Goal: Manage account settings

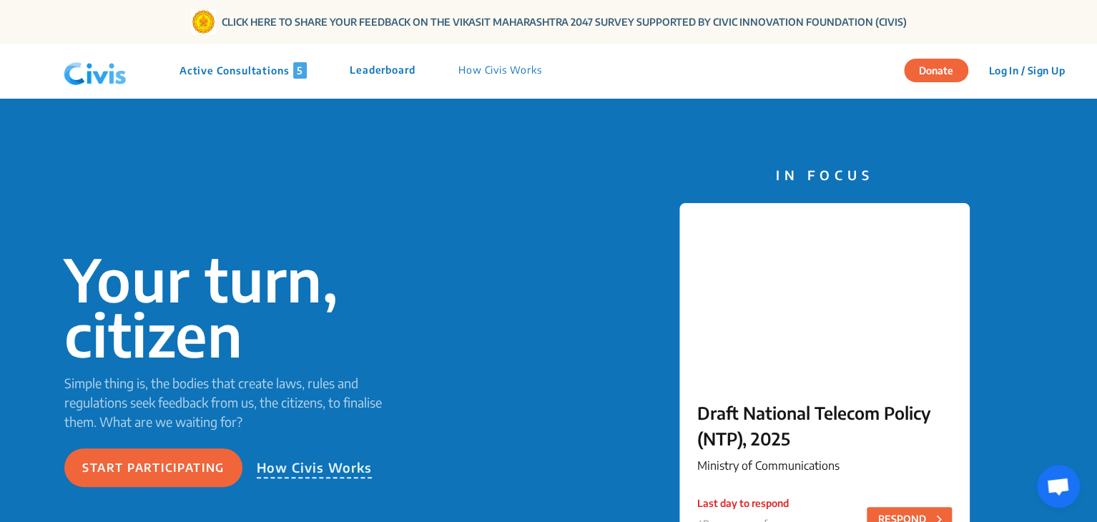
click at [229, 63] on p "Active Consultations 5" at bounding box center [243, 70] width 127 height 16
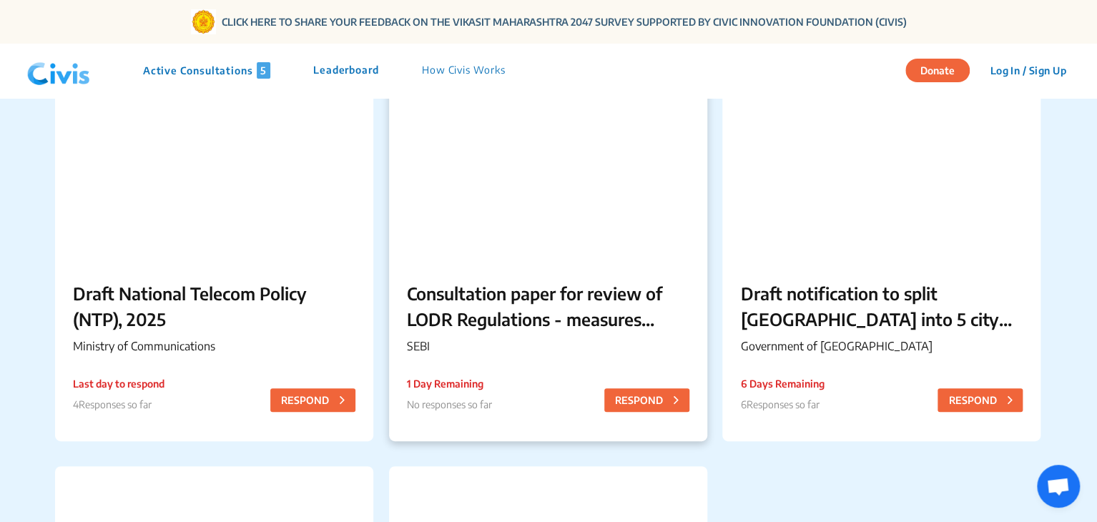
scroll to position [177, 0]
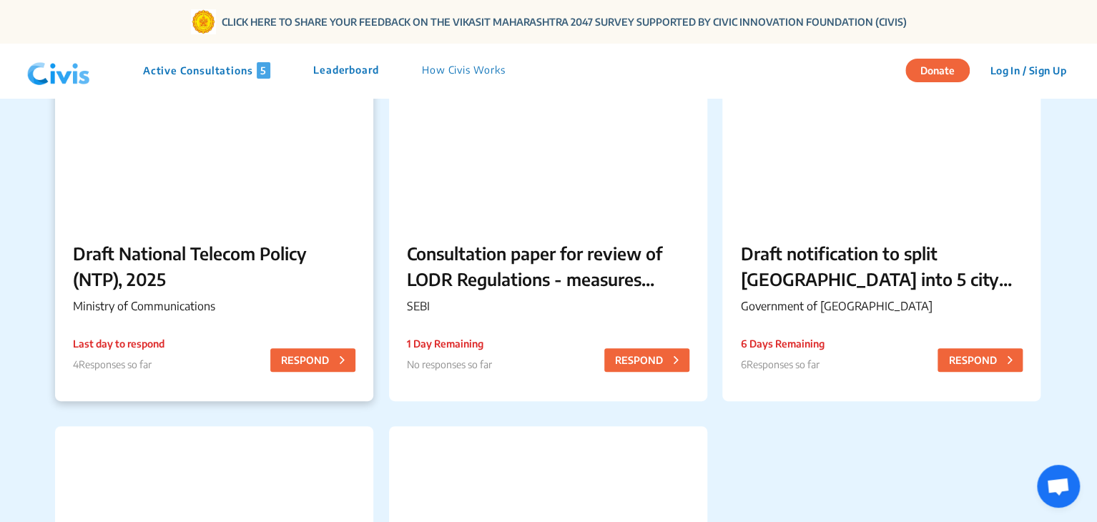
click at [159, 247] on p "Draft National Telecom Policy (NTP), 2025" at bounding box center [214, 266] width 283 height 52
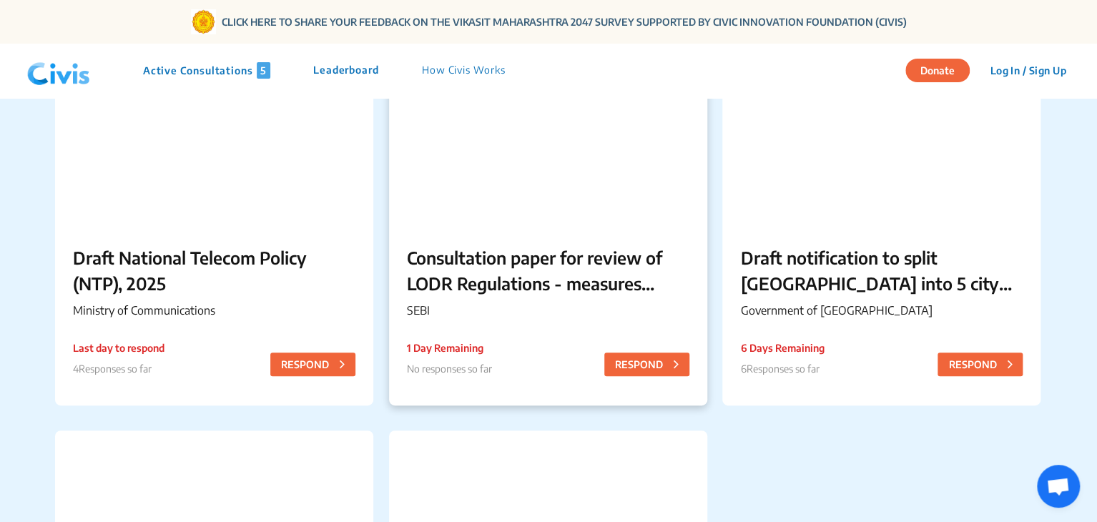
scroll to position [213, 0]
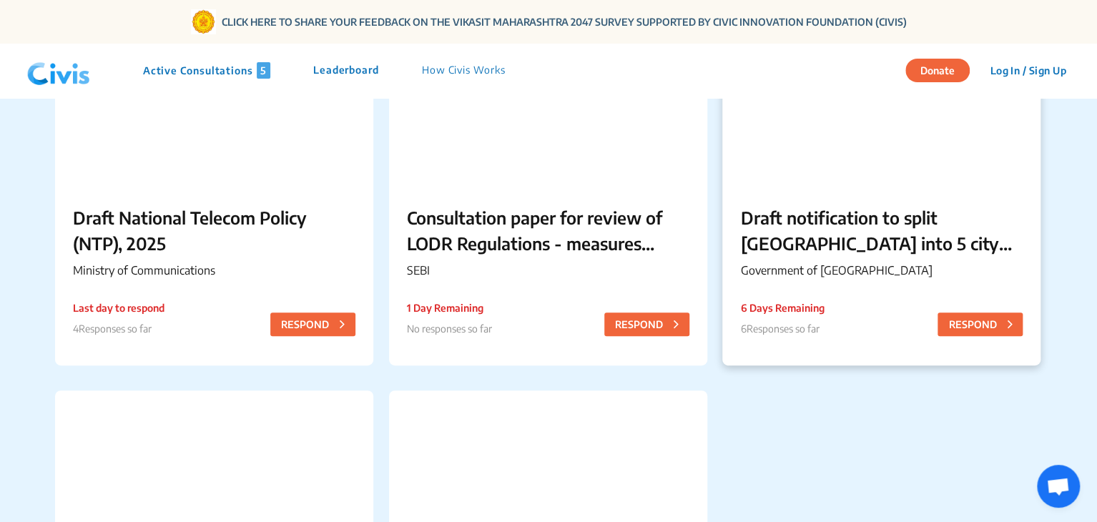
click at [838, 251] on p "Draft notification to split [GEOGRAPHIC_DATA] into 5 city corporations/[GEOGRAP…" at bounding box center [881, 231] width 283 height 52
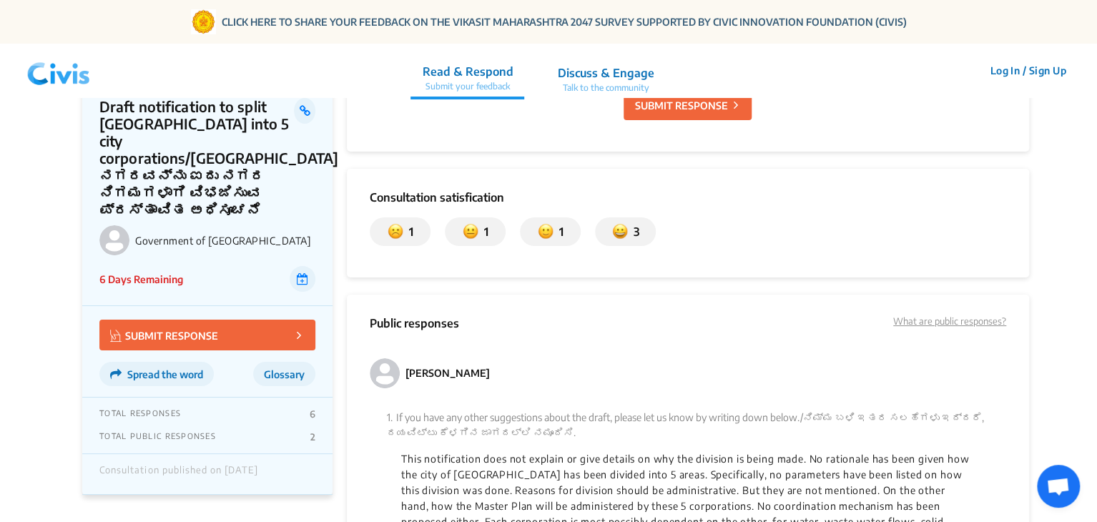
scroll to position [2583, 0]
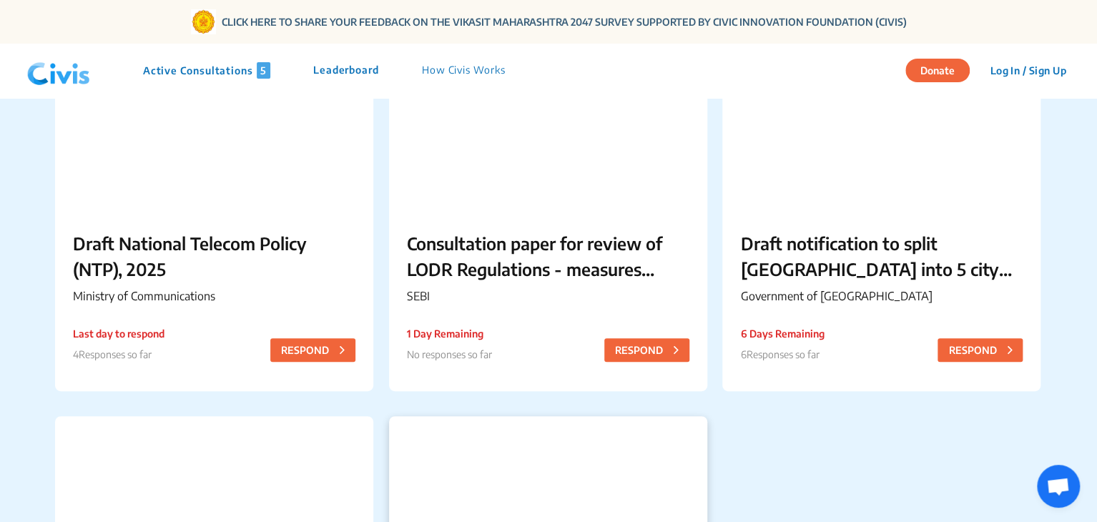
scroll to position [186, 0]
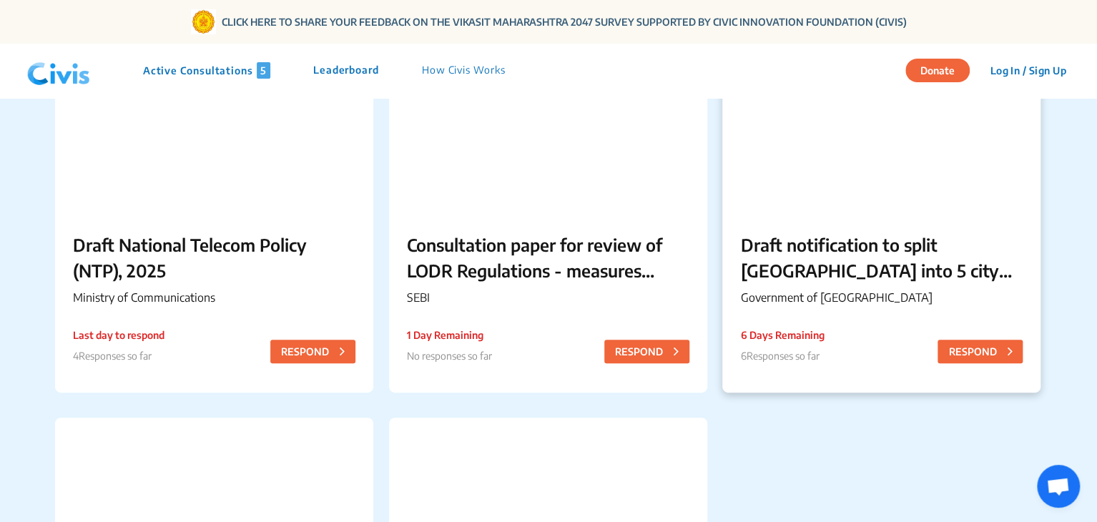
click at [827, 245] on p "Draft notification to split [GEOGRAPHIC_DATA] into 5 city corporations/[GEOGRAP…" at bounding box center [881, 258] width 283 height 52
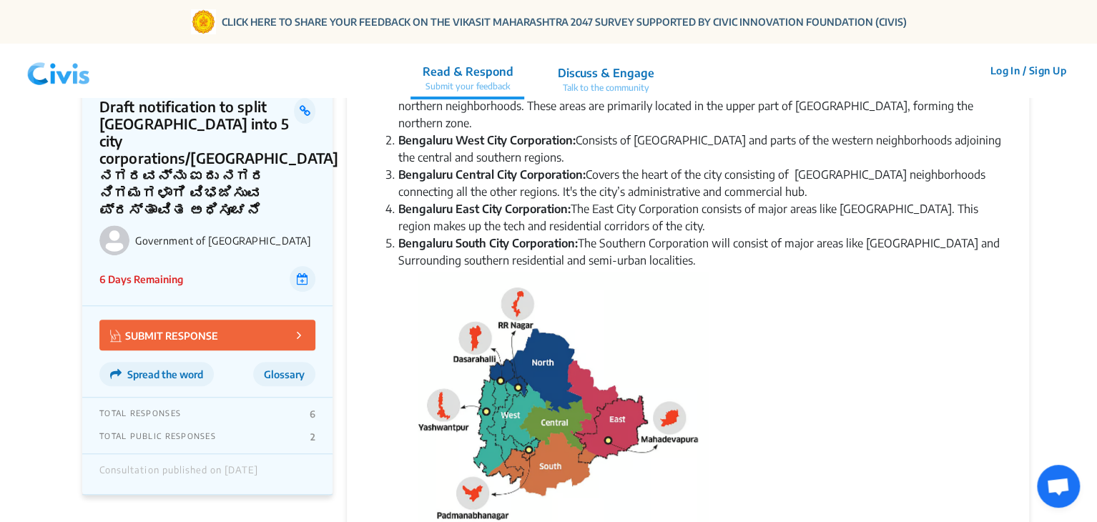
scroll to position [353, 0]
click at [308, 408] on div "TOTAL RESPONSES 6" at bounding box center [207, 413] width 216 height 11
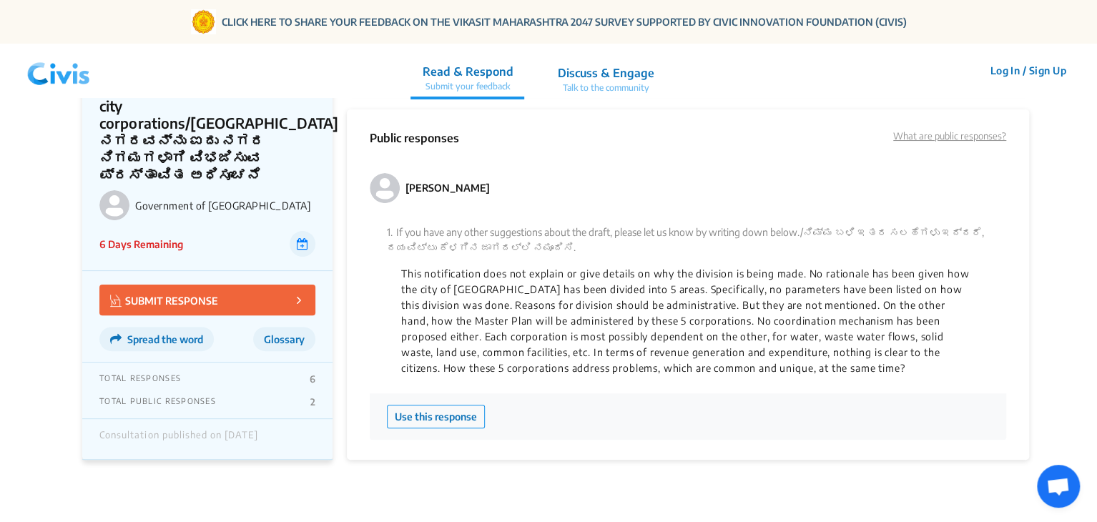
scroll to position [2791, 0]
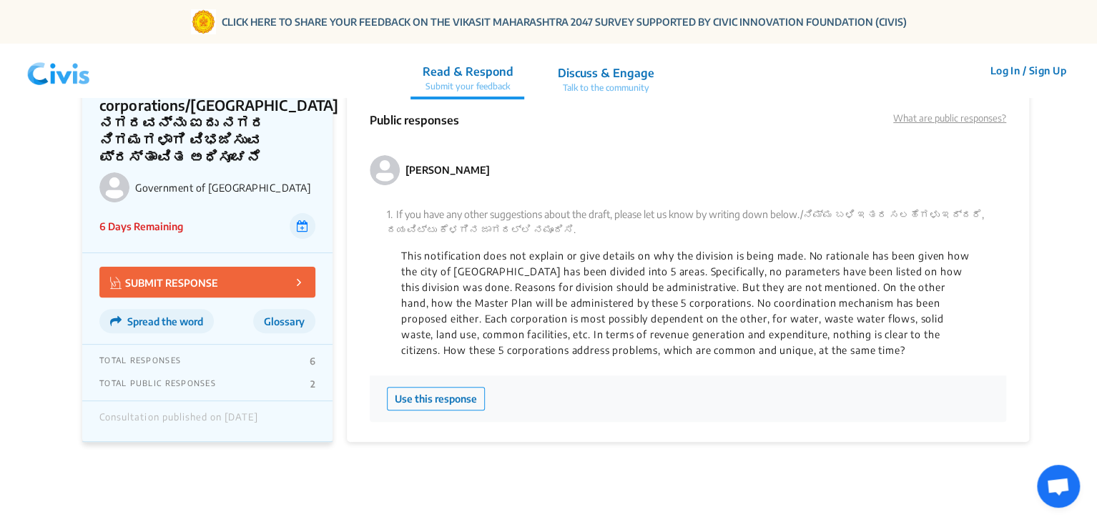
click at [609, 376] on div "Use this response" at bounding box center [688, 399] width 637 height 46
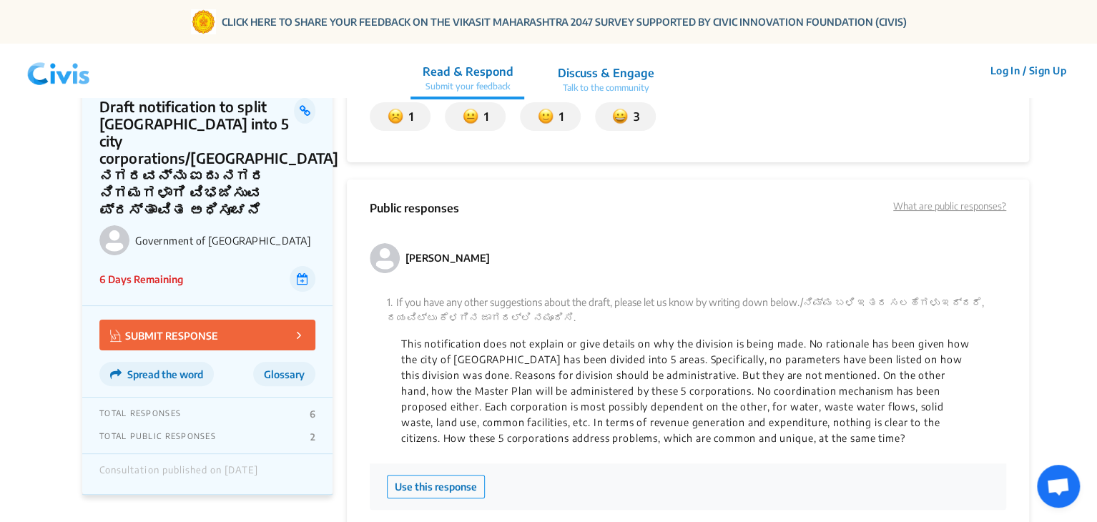
scroll to position [2693, 0]
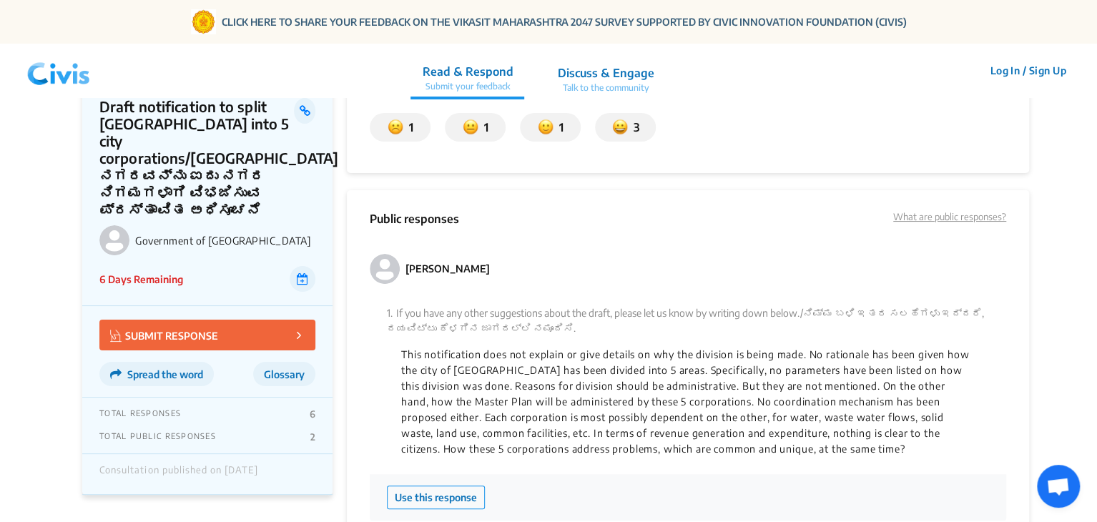
click at [578, 69] on p "Discuss & Engage" at bounding box center [605, 72] width 97 height 17
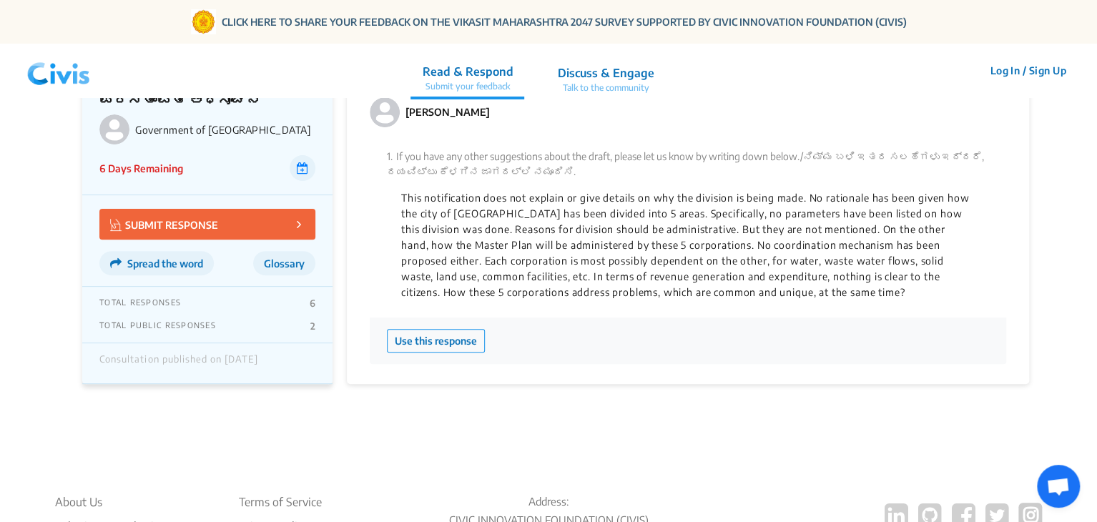
scroll to position [2670, 0]
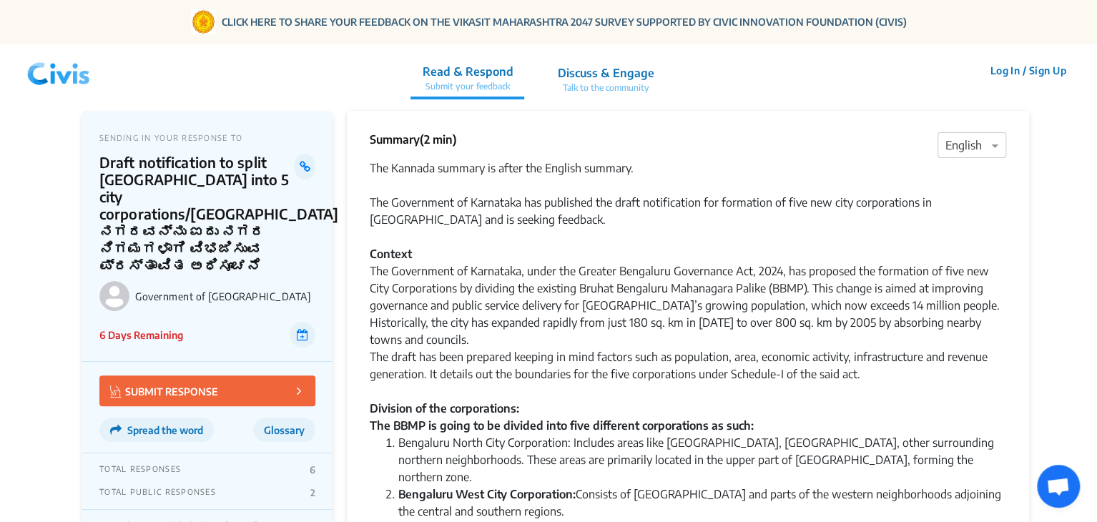
scroll to position [212, 0]
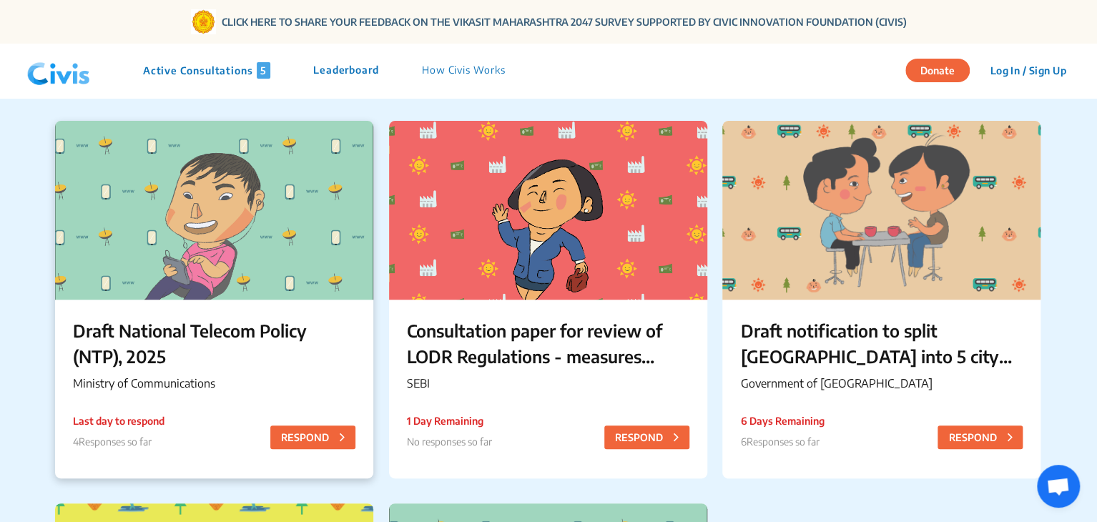
scroll to position [101, 0]
click at [220, 330] on p "Draft National Telecom Policy (NTP), 2025" at bounding box center [214, 343] width 283 height 52
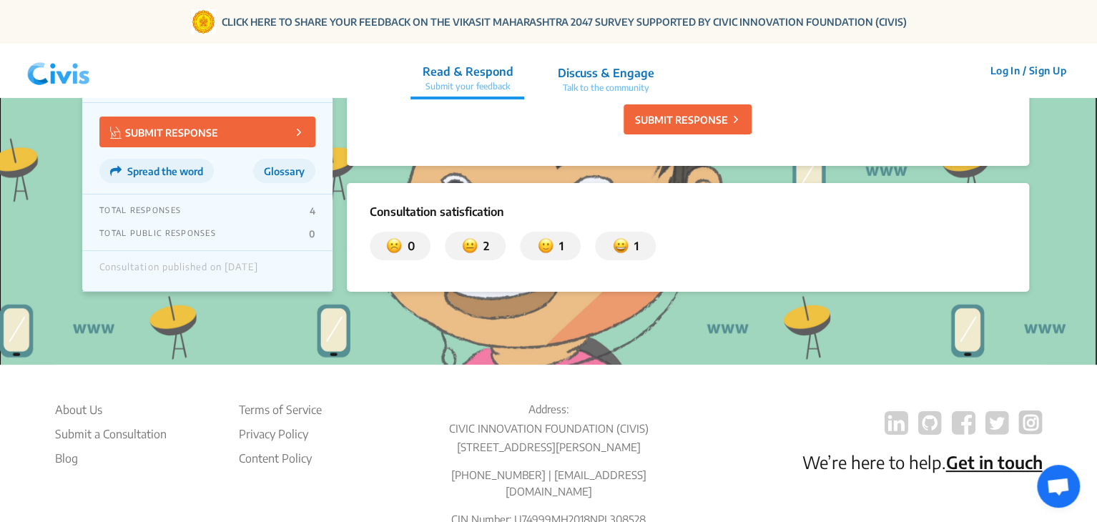
scroll to position [2695, 0]
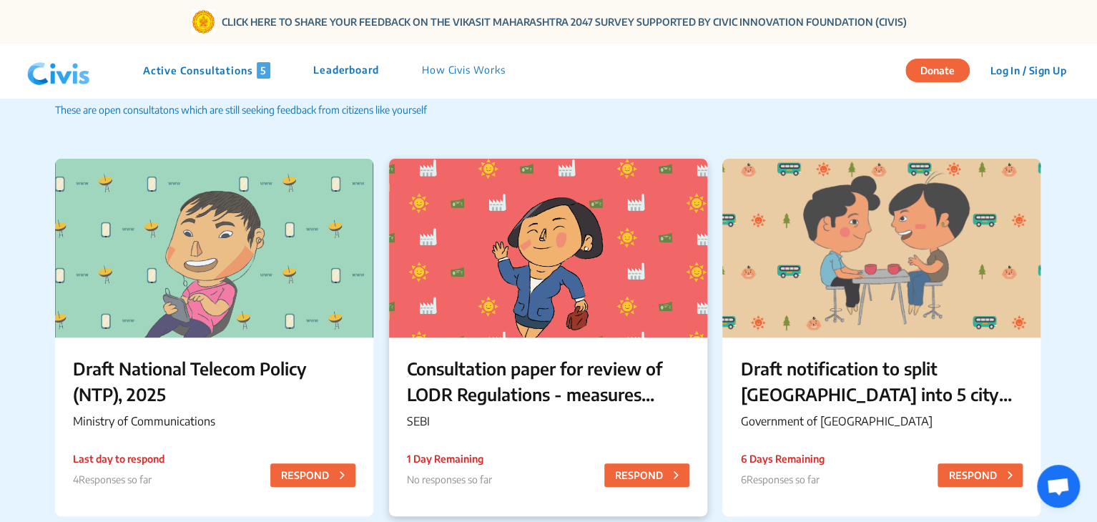
scroll to position [237, 0]
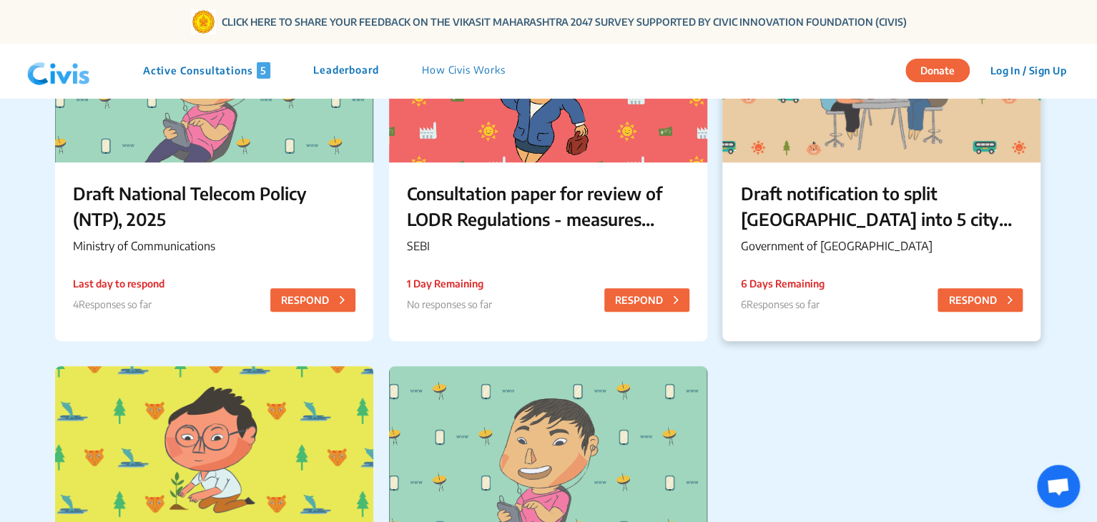
click at [791, 232] on div "Draft notification to split Bengaluru into 5 city corporations/ಬೆಂಗಳೂರು ನಗರವನ್ನ…" at bounding box center [881, 220] width 318 height 116
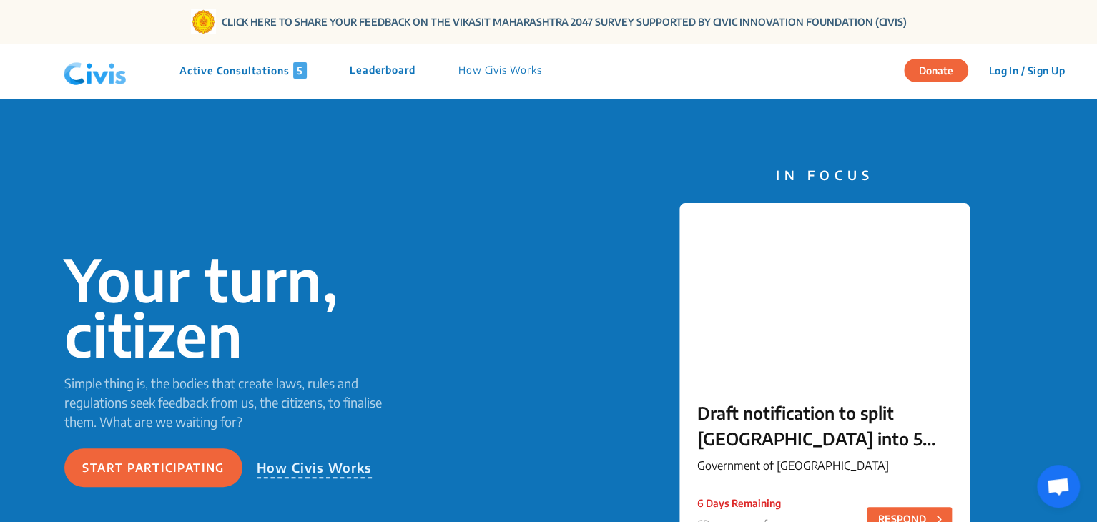
click at [997, 72] on button "Log In / Sign Up" at bounding box center [1026, 70] width 95 height 22
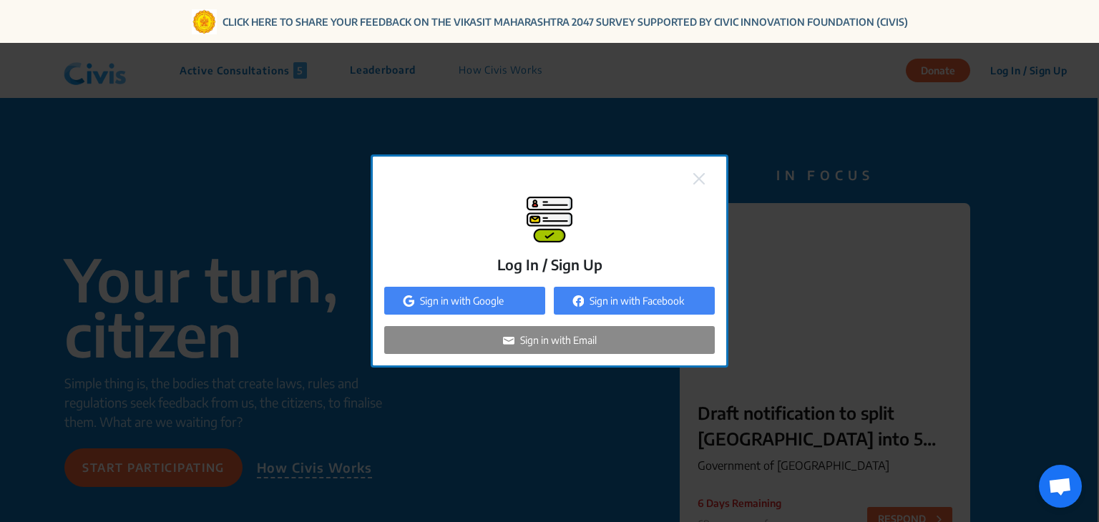
click at [439, 302] on p "Sign in with Google" at bounding box center [462, 300] width 84 height 15
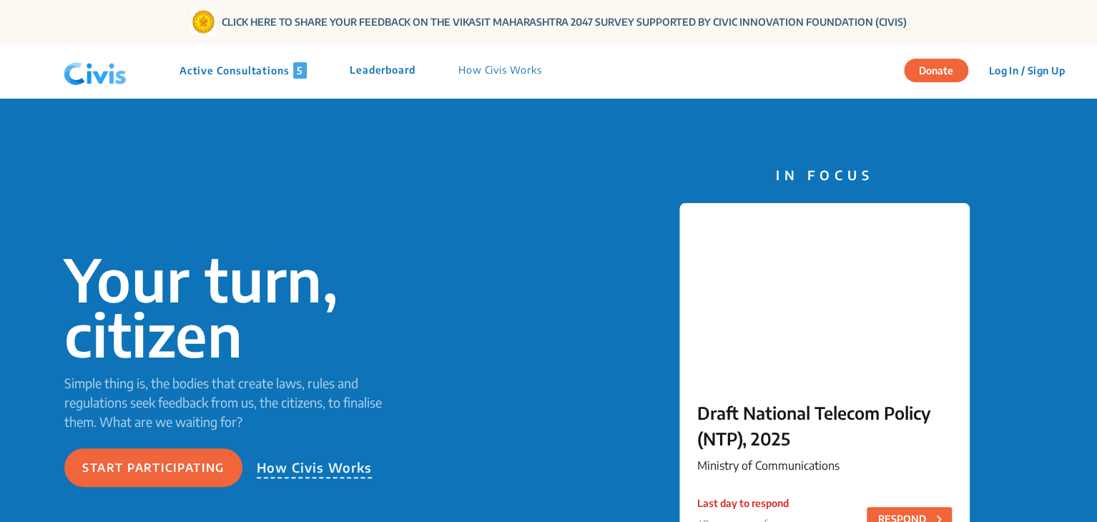
click at [1001, 74] on button "Log In / Sign Up" at bounding box center [1026, 70] width 95 height 22
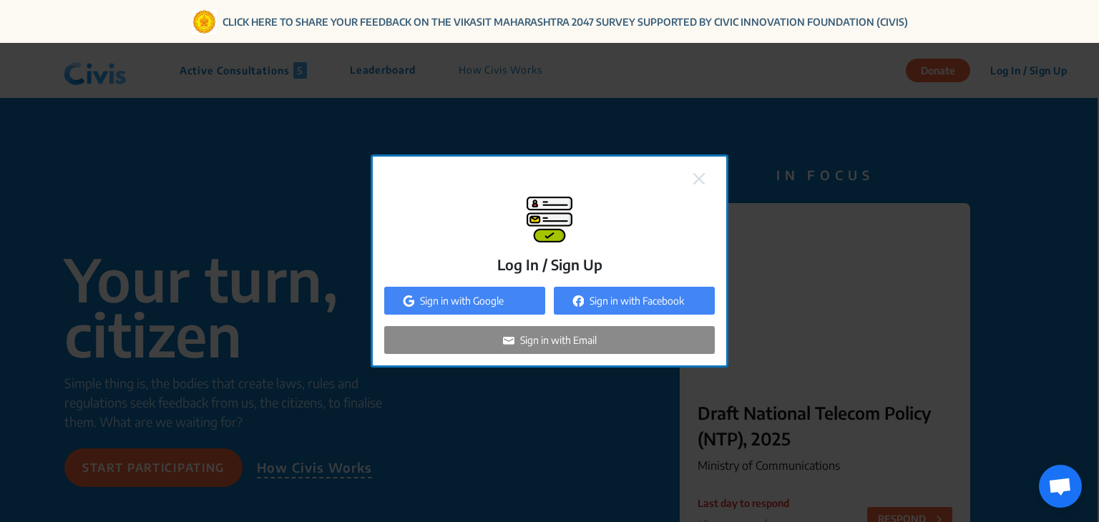
click at [487, 298] on p "Sign in with Google" at bounding box center [462, 300] width 84 height 15
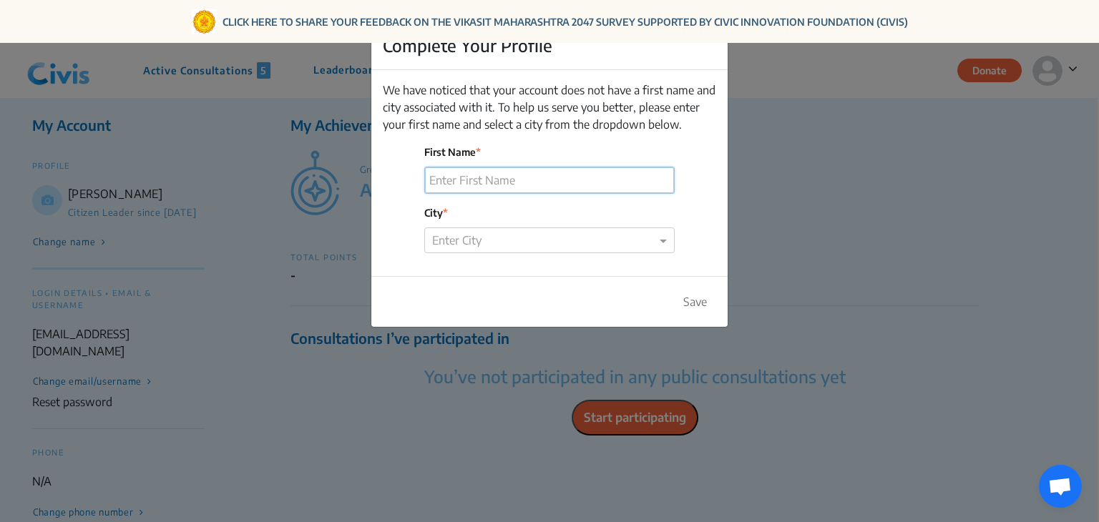
click at [459, 184] on input "First Name" at bounding box center [549, 180] width 249 height 26
type input "Alaksha"
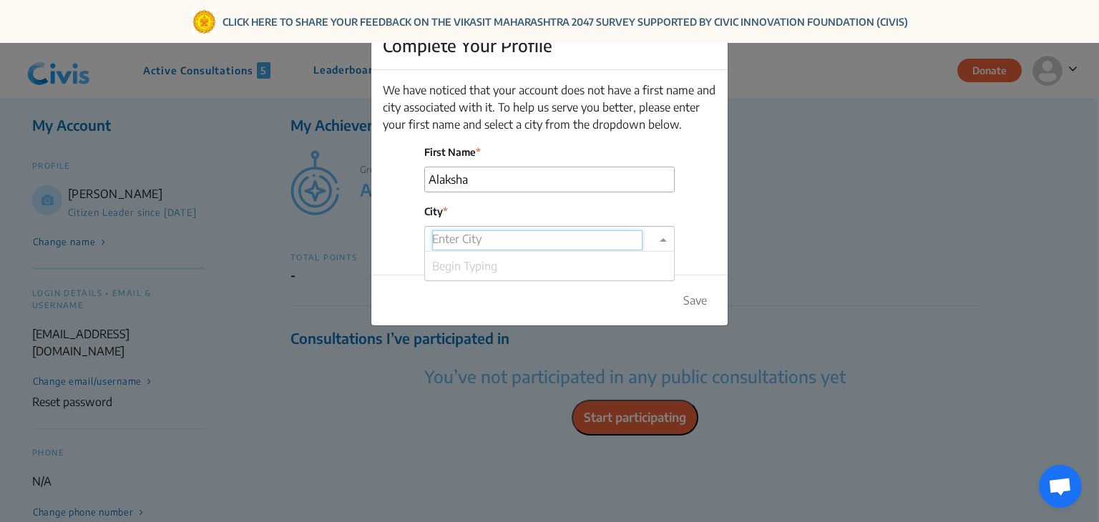
click at [461, 243] on input "text" at bounding box center [537, 240] width 210 height 20
type input "m"
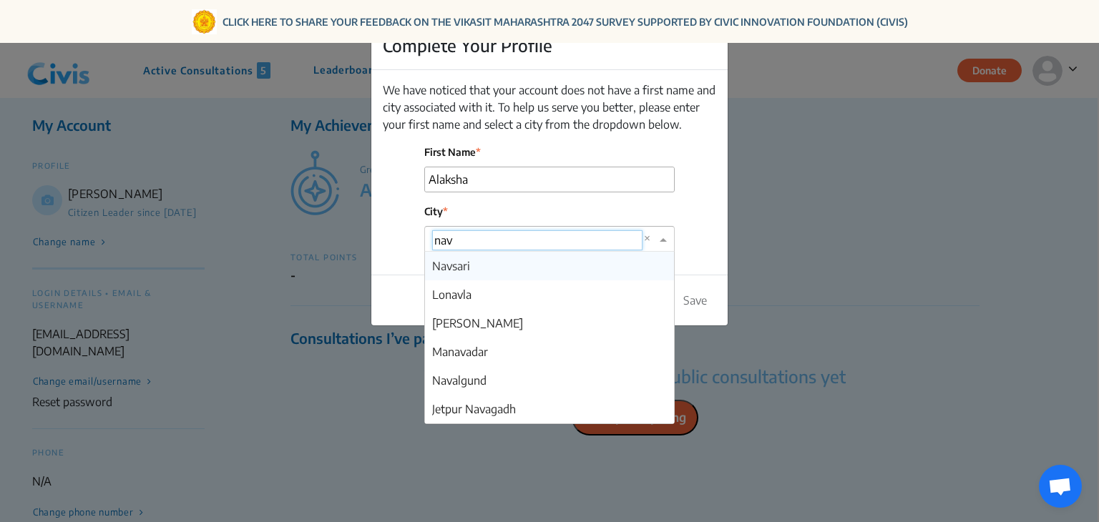
type input "navi"
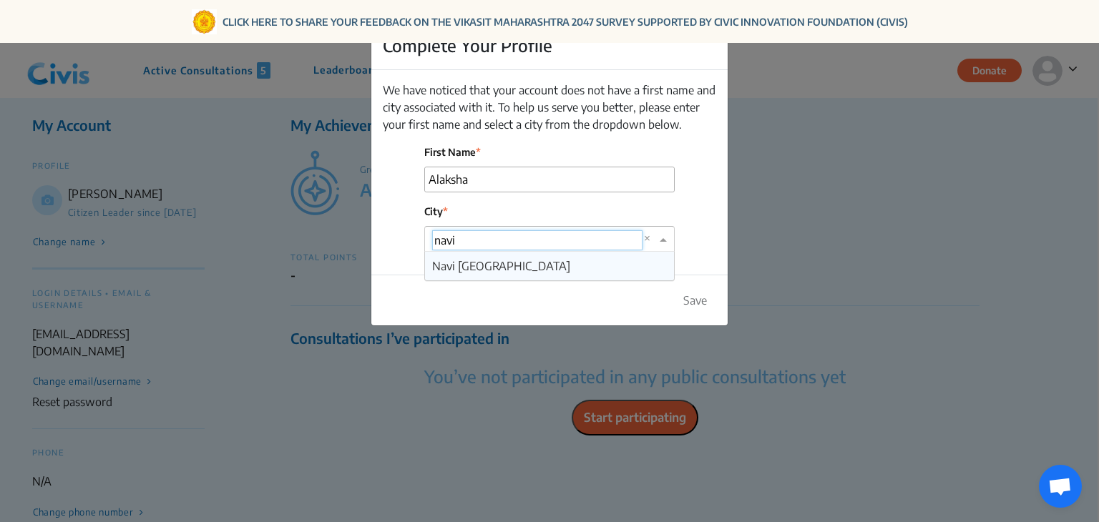
click at [468, 267] on span "Navi [GEOGRAPHIC_DATA]" at bounding box center [501, 266] width 138 height 14
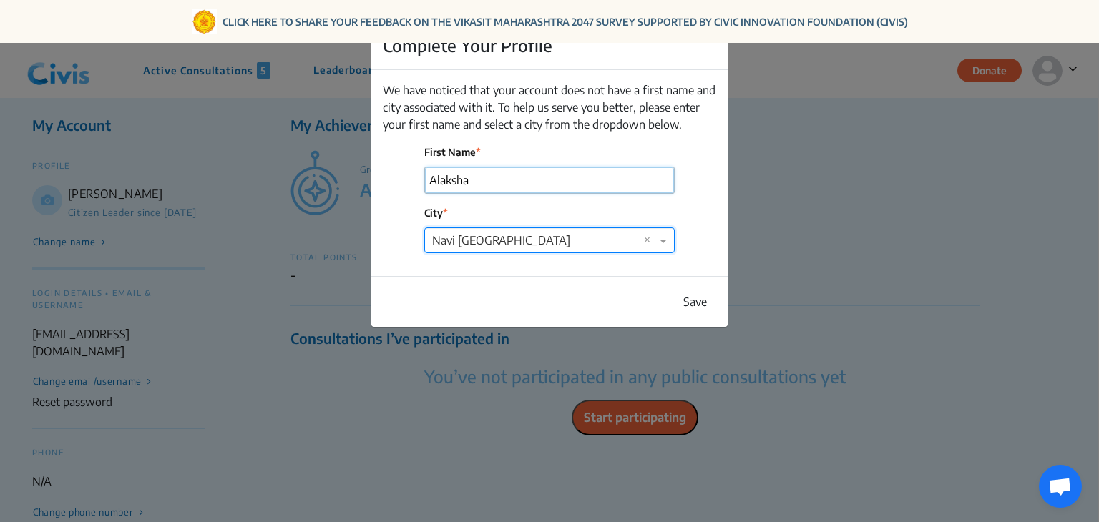
click at [484, 181] on input "Alaksha" at bounding box center [549, 180] width 249 height 26
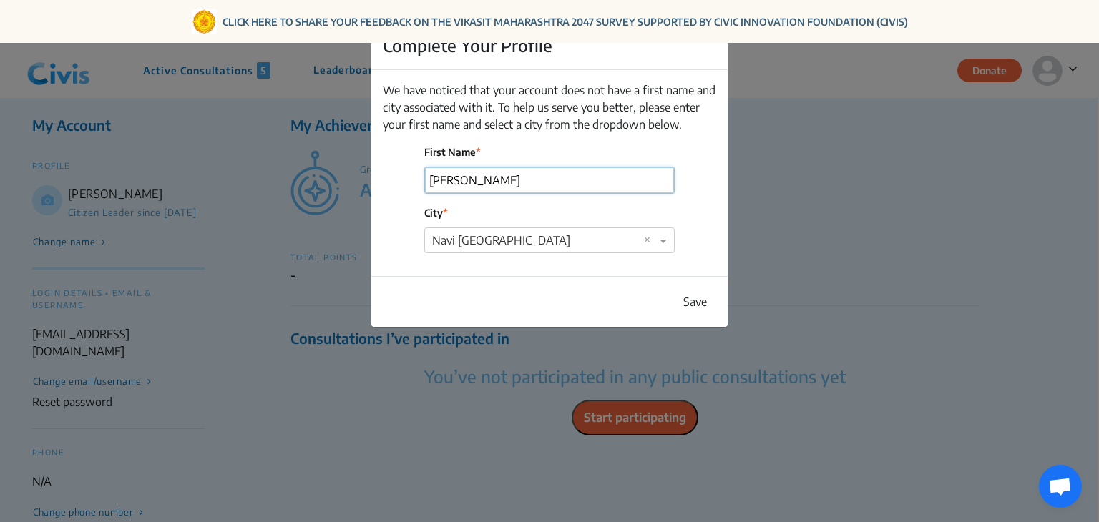
type input "[PERSON_NAME]"
click at [691, 300] on button "Save" at bounding box center [695, 300] width 42 height 27
click at [691, 301] on button "Save" at bounding box center [695, 300] width 42 height 27
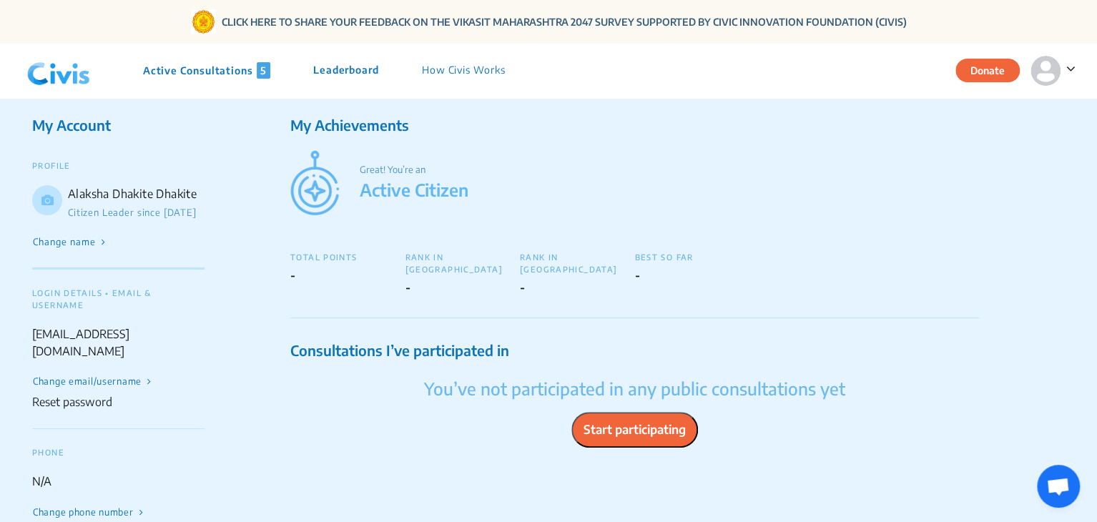
click at [1062, 74] on span at bounding box center [1068, 68] width 15 height 18
click at [833, 164] on p "Great! You’re an" at bounding box center [669, 170] width 619 height 14
click at [161, 193] on p "Alaksha Dhakite Dhakite" at bounding box center [136, 193] width 137 height 17
click at [72, 250] on button "Change name" at bounding box center [69, 243] width 75 height 16
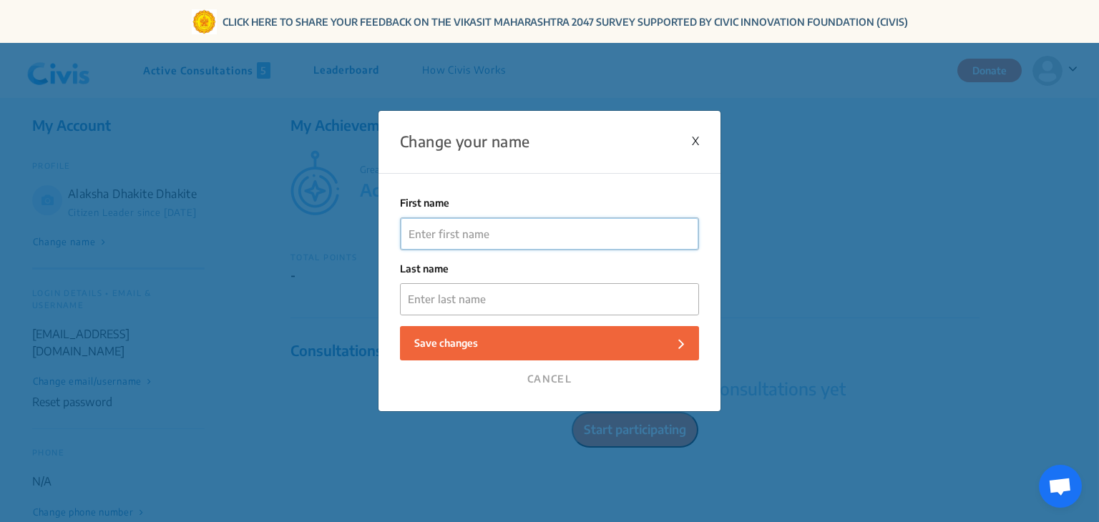
click at [484, 230] on input "First Name" at bounding box center [550, 234] width 298 height 32
type input "Alaksha"
click at [449, 301] on input "Last name" at bounding box center [550, 299] width 298 height 32
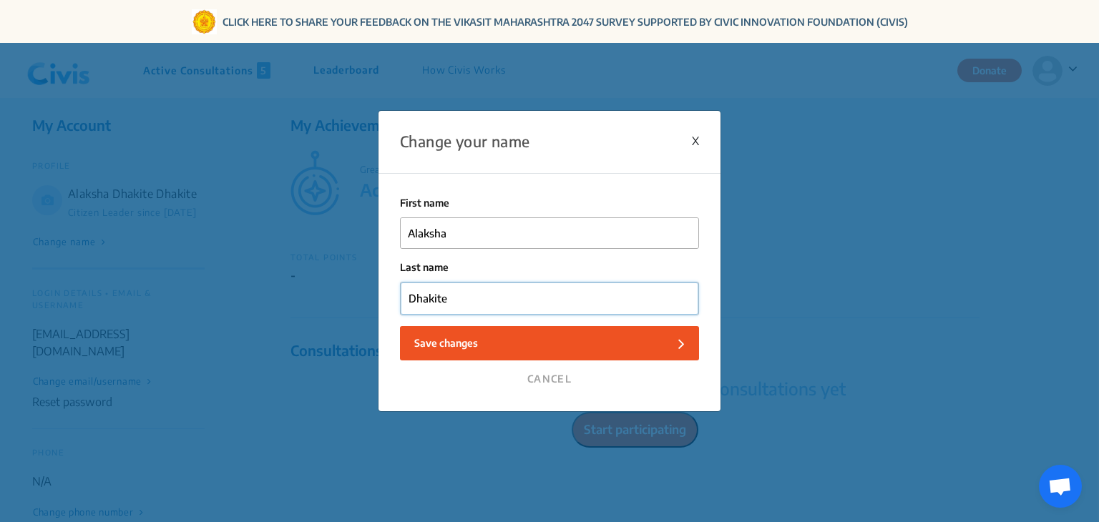
type input "Dhakite"
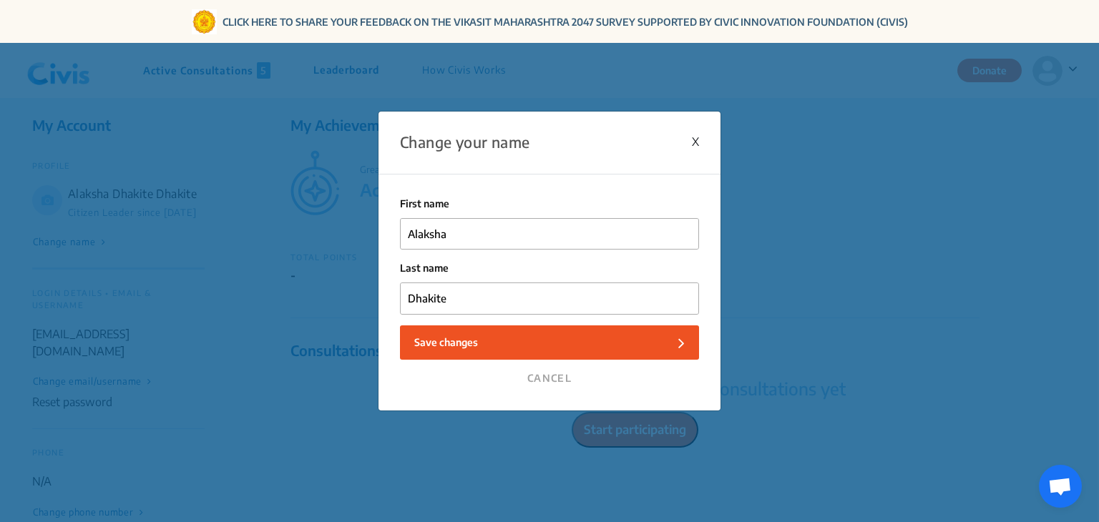
click at [454, 344] on p "Save changes" at bounding box center [446, 342] width 64 height 15
